Goal: Obtain resource: Obtain resource

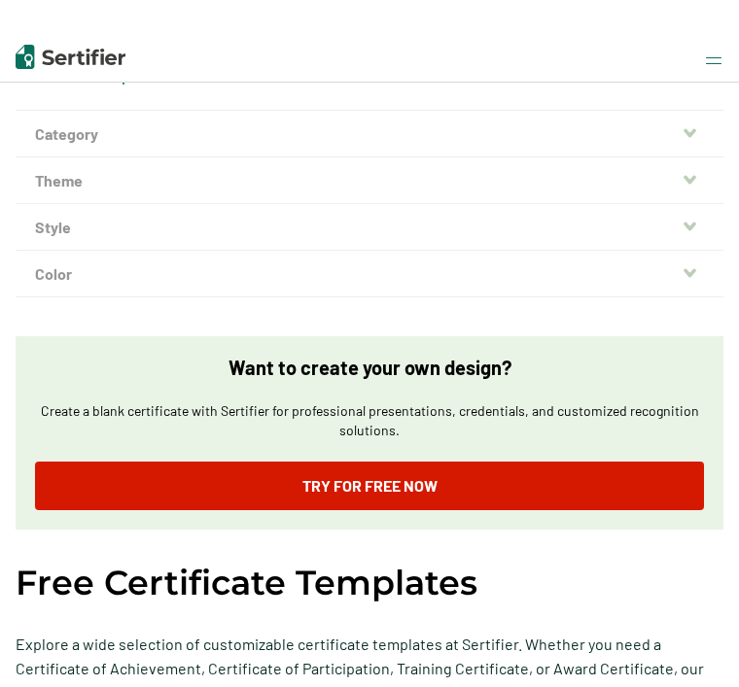
scroll to position [70, 0]
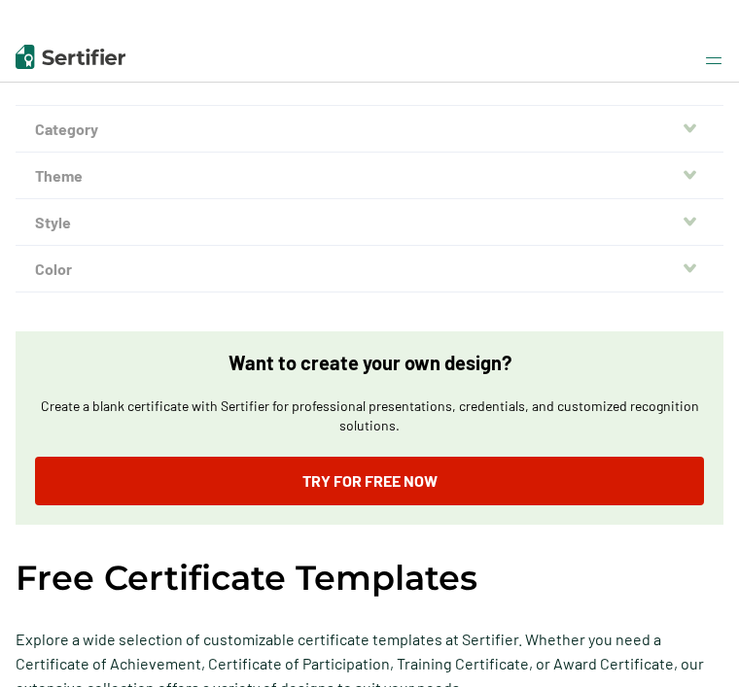
click at [101, 129] on button "Category" at bounding box center [369, 129] width 707 height 47
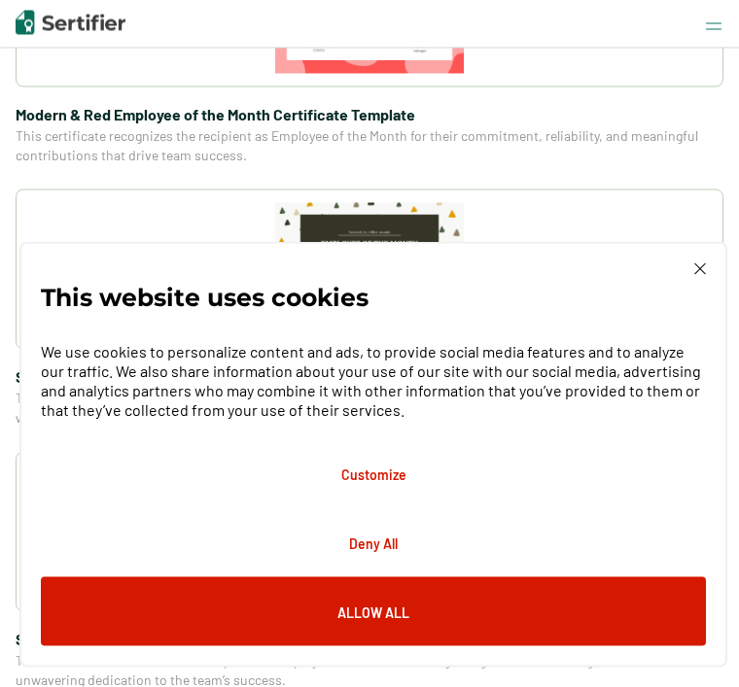
scroll to position [1029, 0]
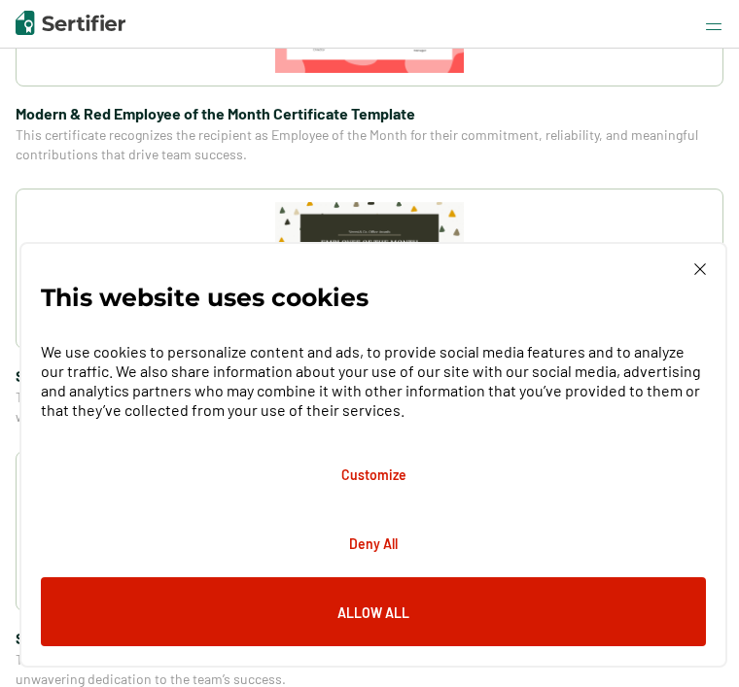
click at [377, 508] on button "Customize" at bounding box center [373, 473] width 665 height 69
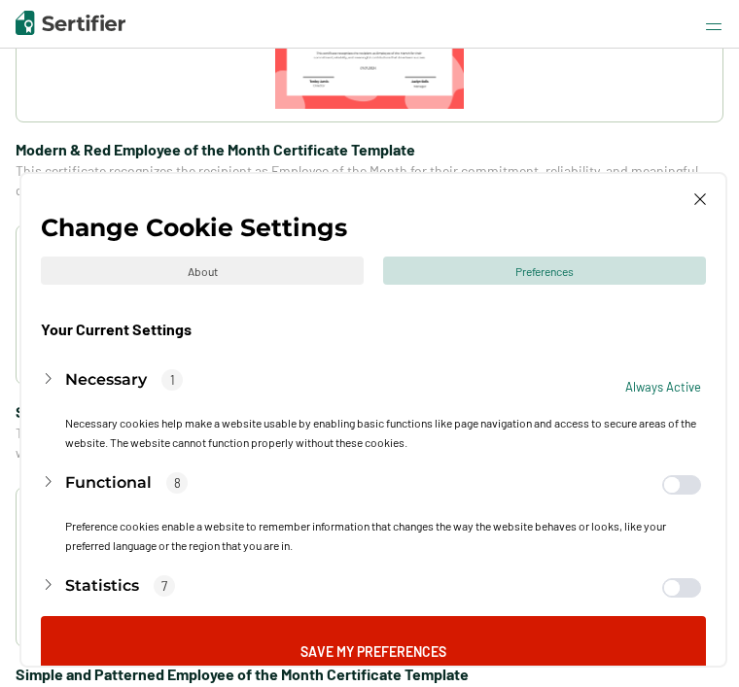
scroll to position [990, 0]
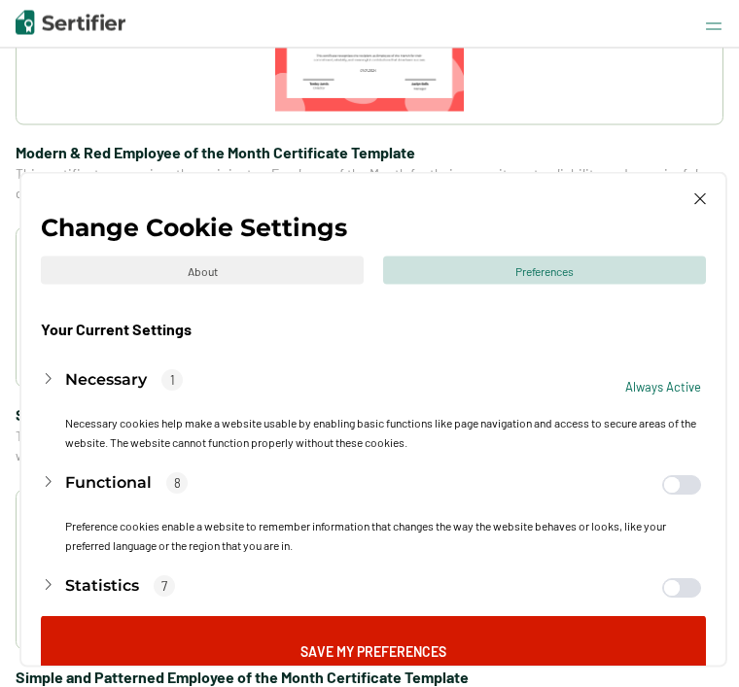
click at [378, 685] on button "Save My Preferences" at bounding box center [373, 650] width 665 height 69
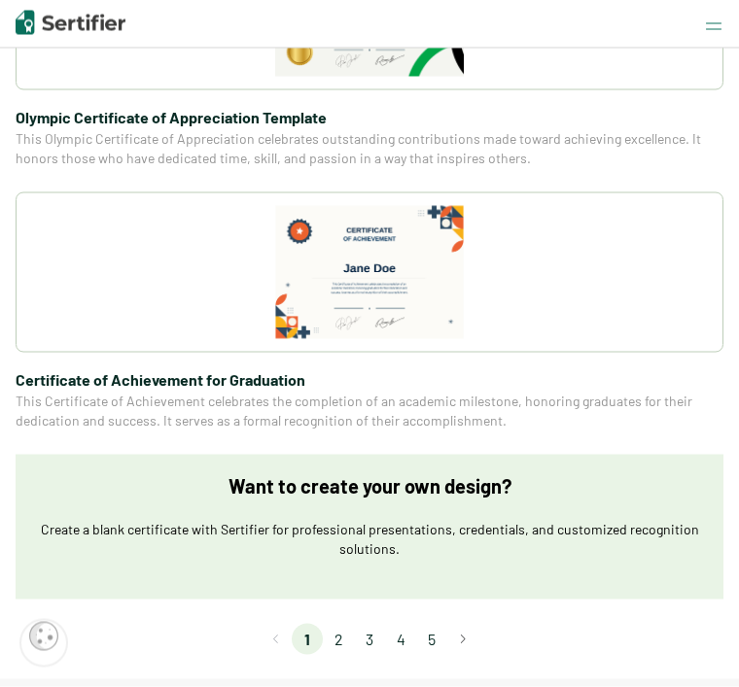
scroll to position [3419, 0]
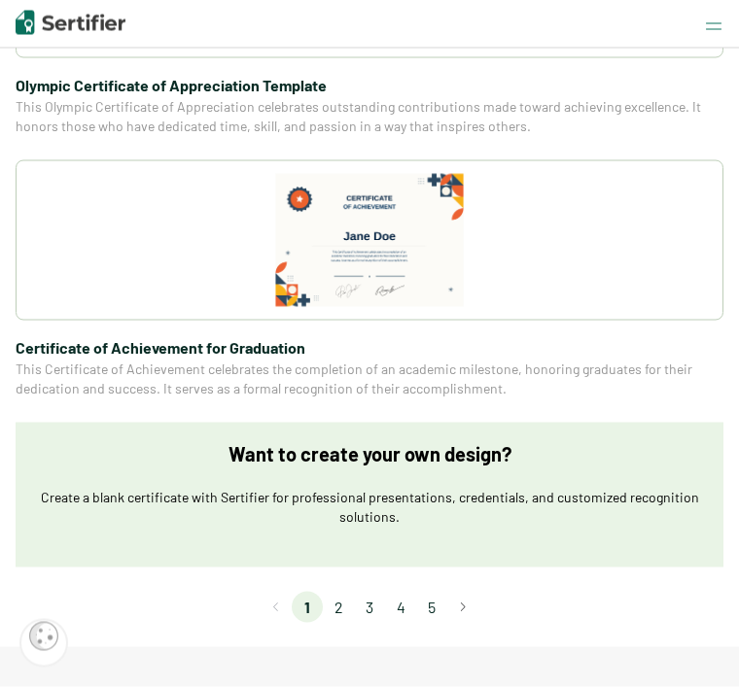
click at [379, 461] on p "Want to create your own design?" at bounding box center [369, 454] width 283 height 24
click at [345, 606] on li "2" at bounding box center [338, 607] width 31 height 31
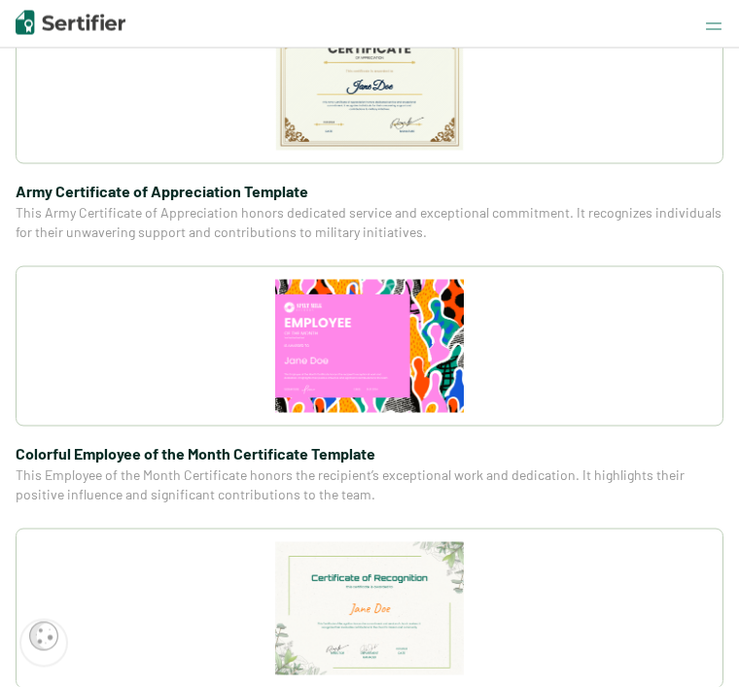
scroll to position [1233, 0]
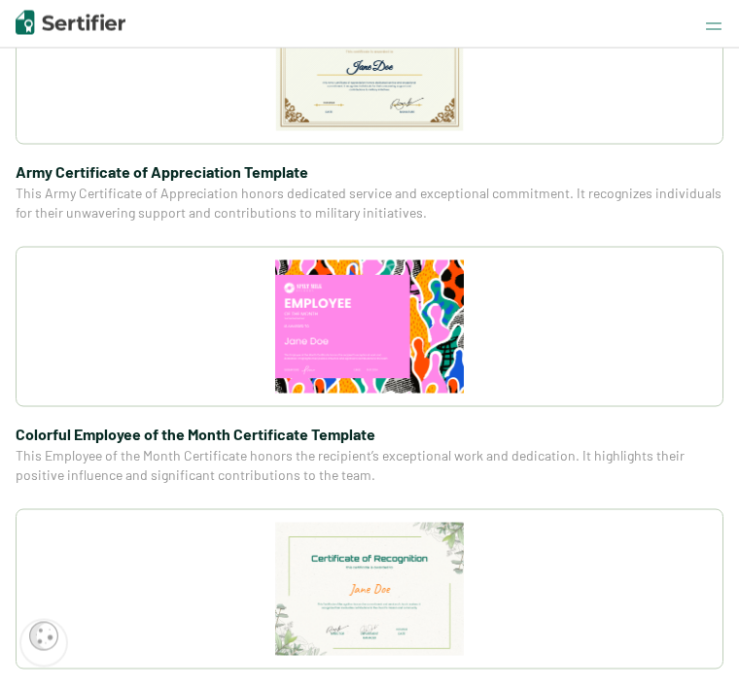
click at [347, 320] on img at bounding box center [369, 326] width 189 height 133
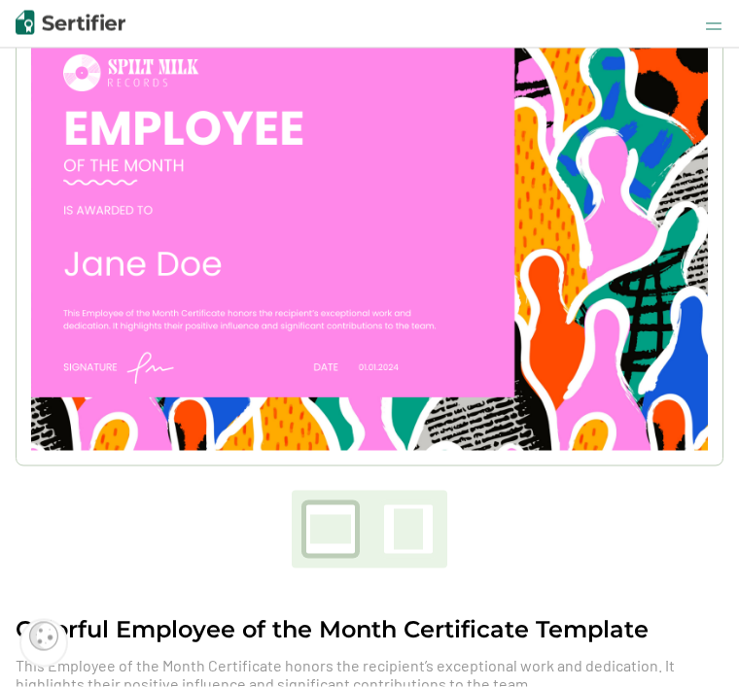
scroll to position [234, 0]
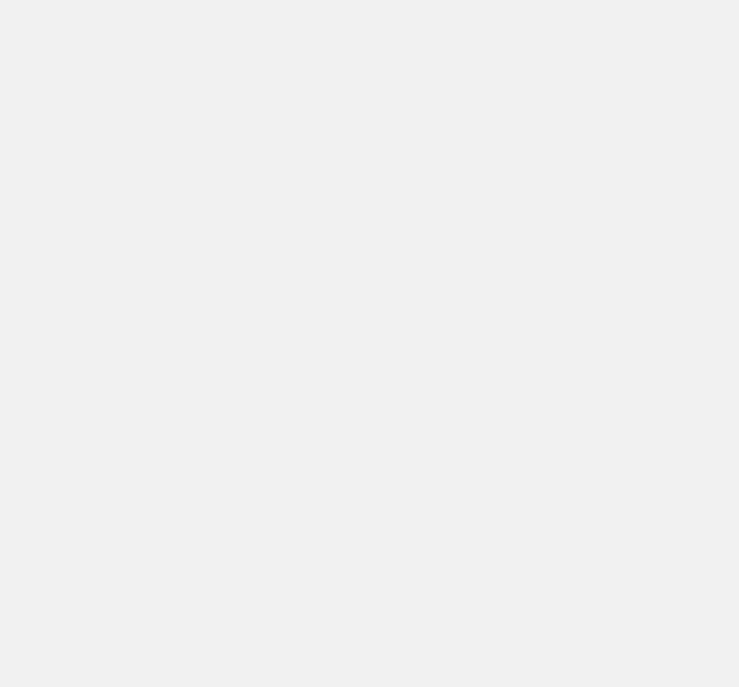
click at [646, 402] on div at bounding box center [369, 343] width 739 height 687
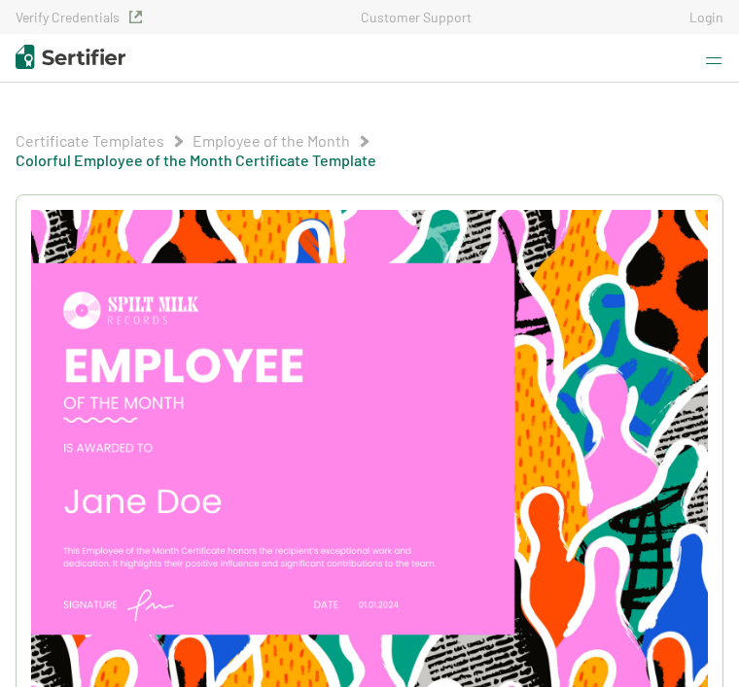
scroll to position [334, 0]
